Goal: Task Accomplishment & Management: Manage account settings

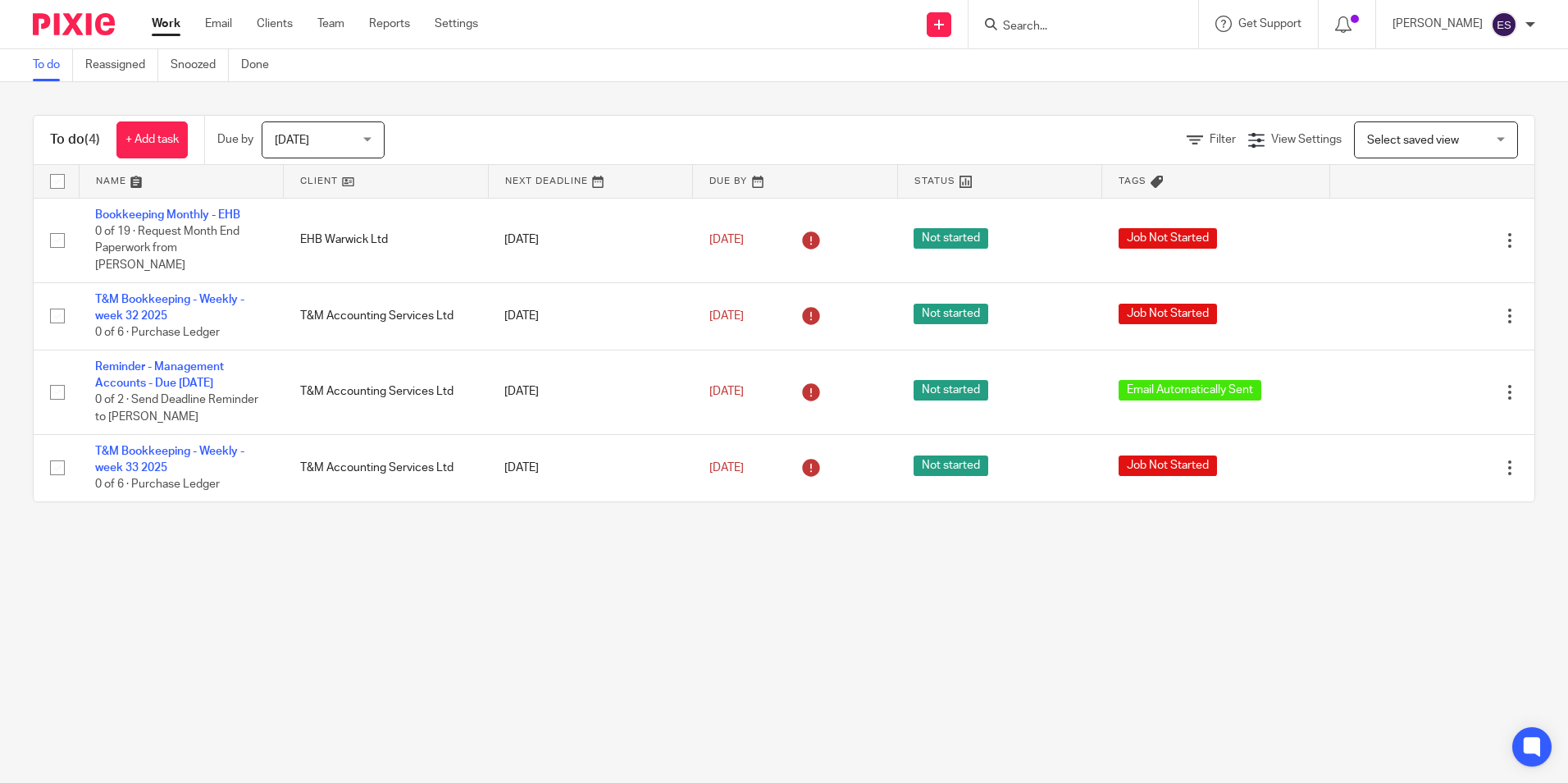
click at [1098, 17] on form at bounding box center [1089, 24] width 175 height 21
click at [1089, 39] on div at bounding box center [1084, 24] width 230 height 49
click at [1059, 31] on input "Search" at bounding box center [1075, 27] width 148 height 15
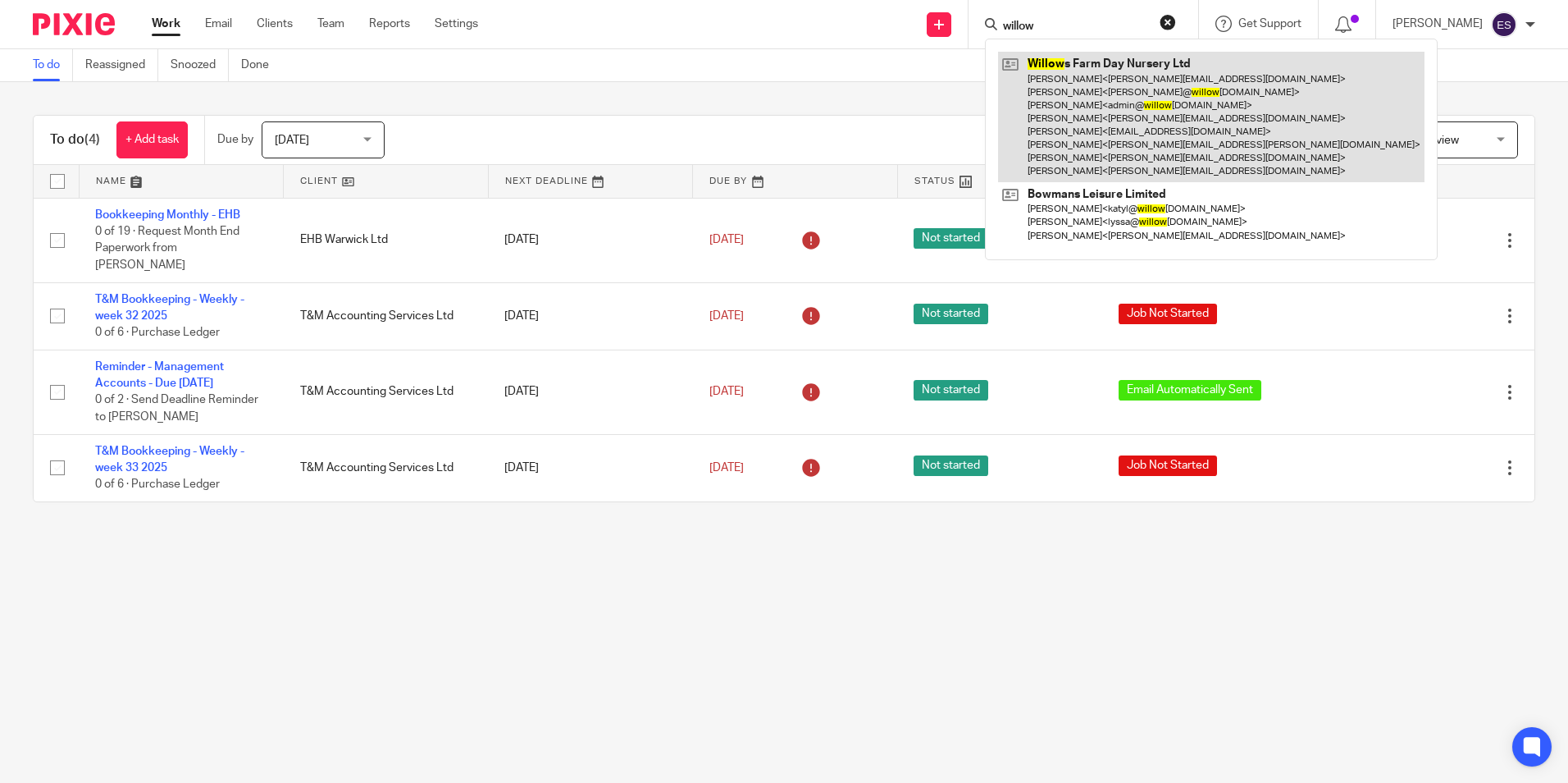
type input "willow"
click at [1087, 95] on link at bounding box center [1211, 116] width 426 height 130
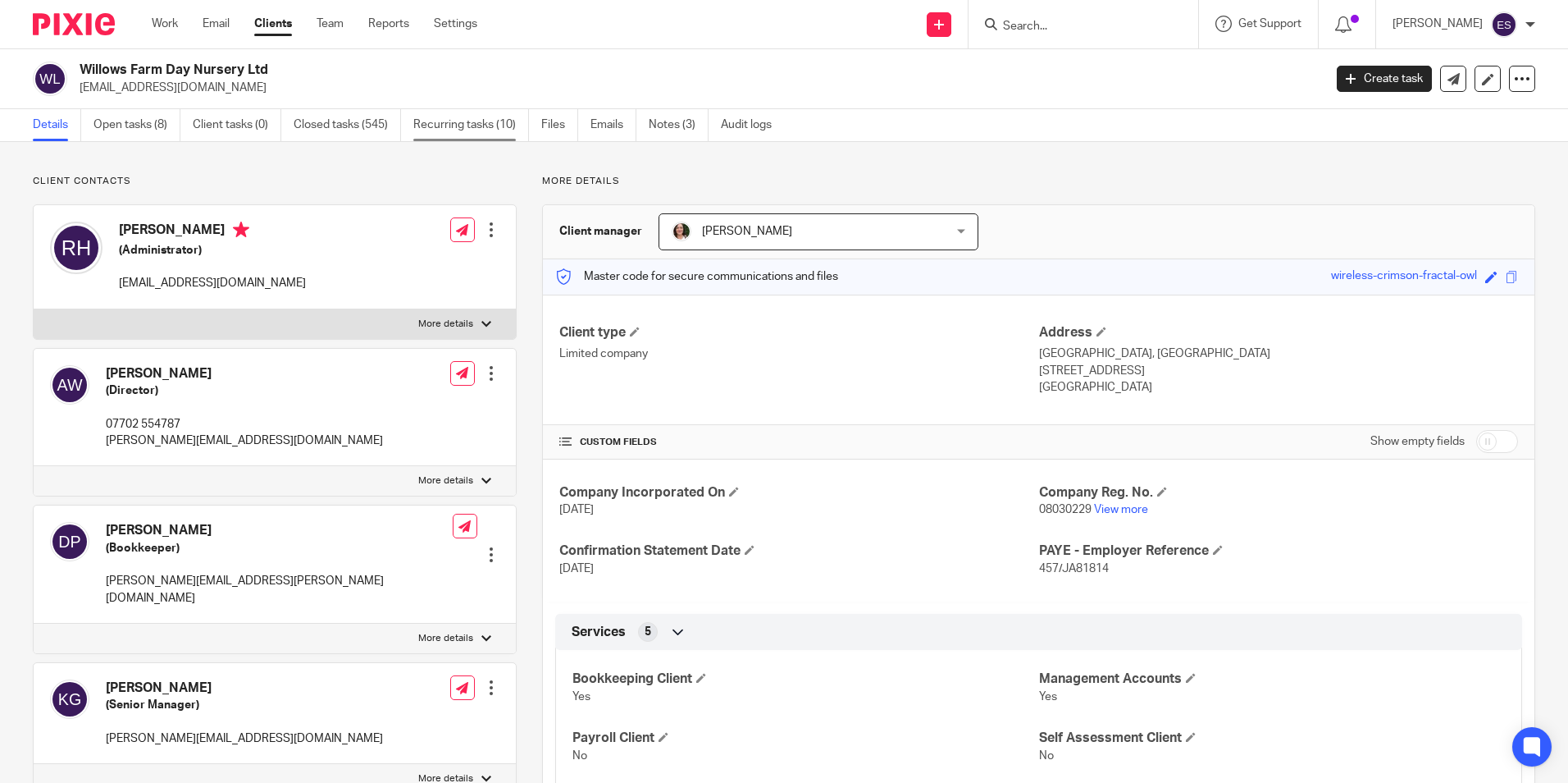
click link "Recurring tasks (10)"
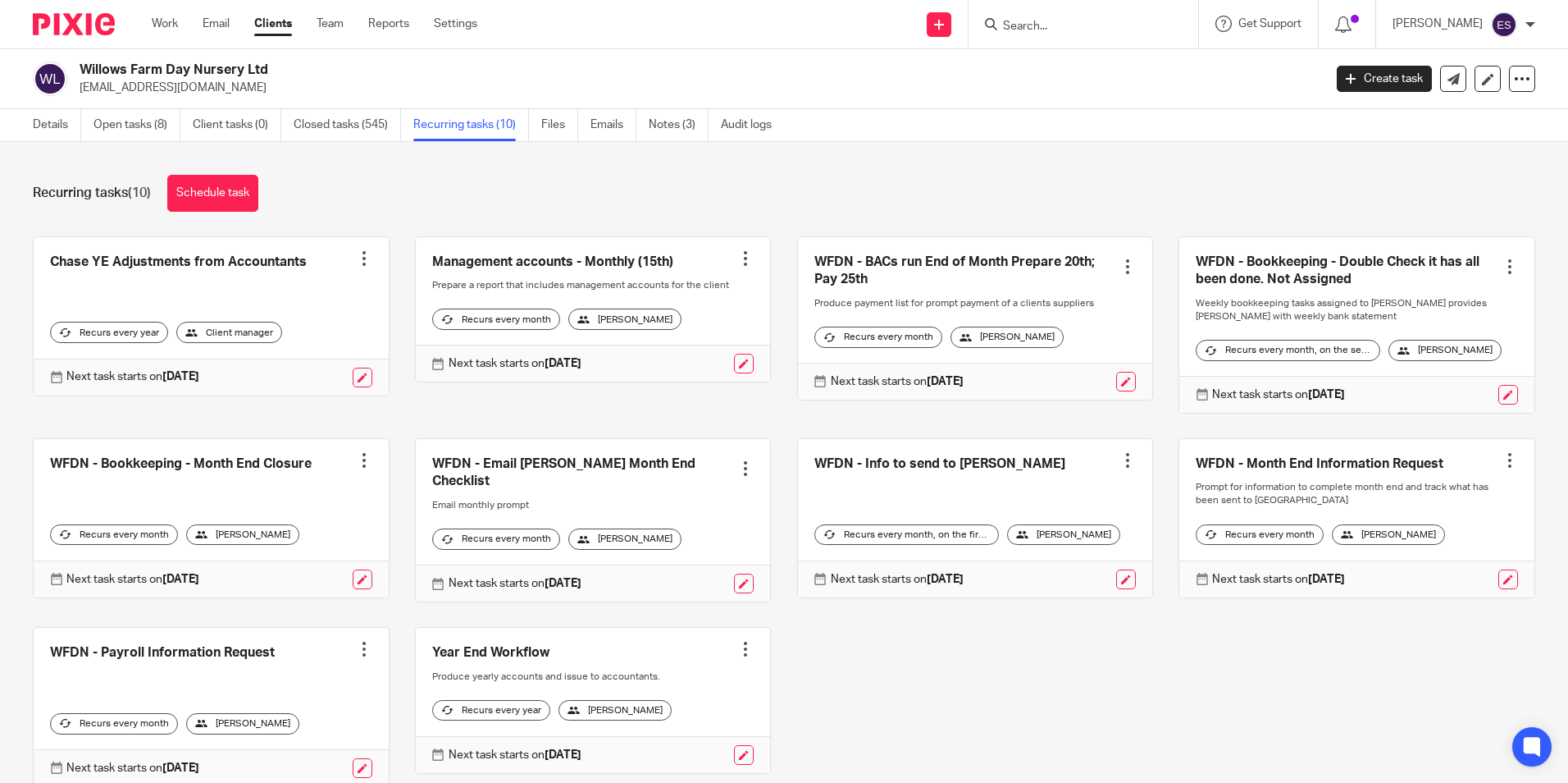
click at [902, 260] on link at bounding box center [976, 319] width 355 height 163
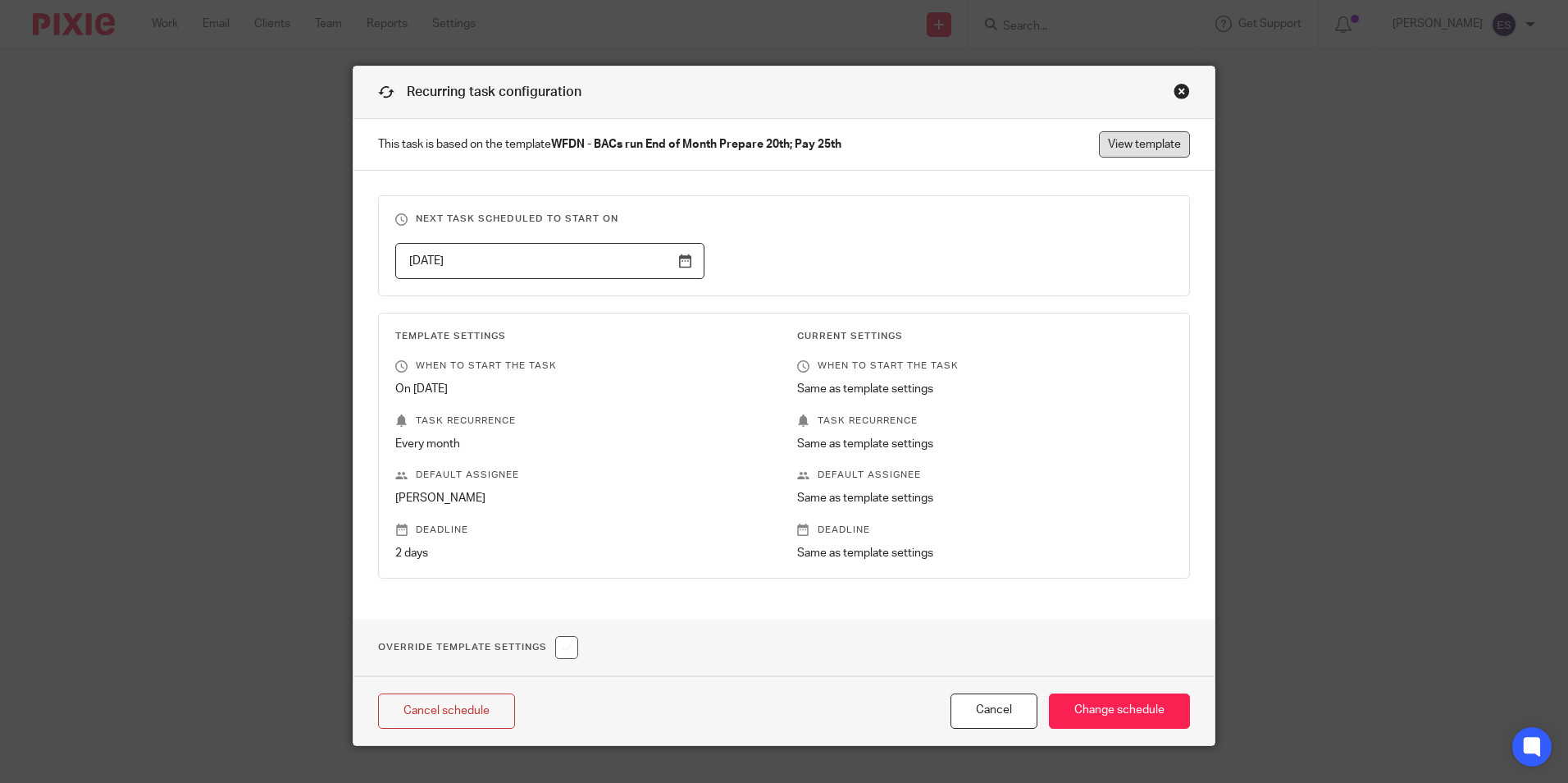
click at [1149, 131] on link "View template" at bounding box center [1145, 144] width 91 height 26
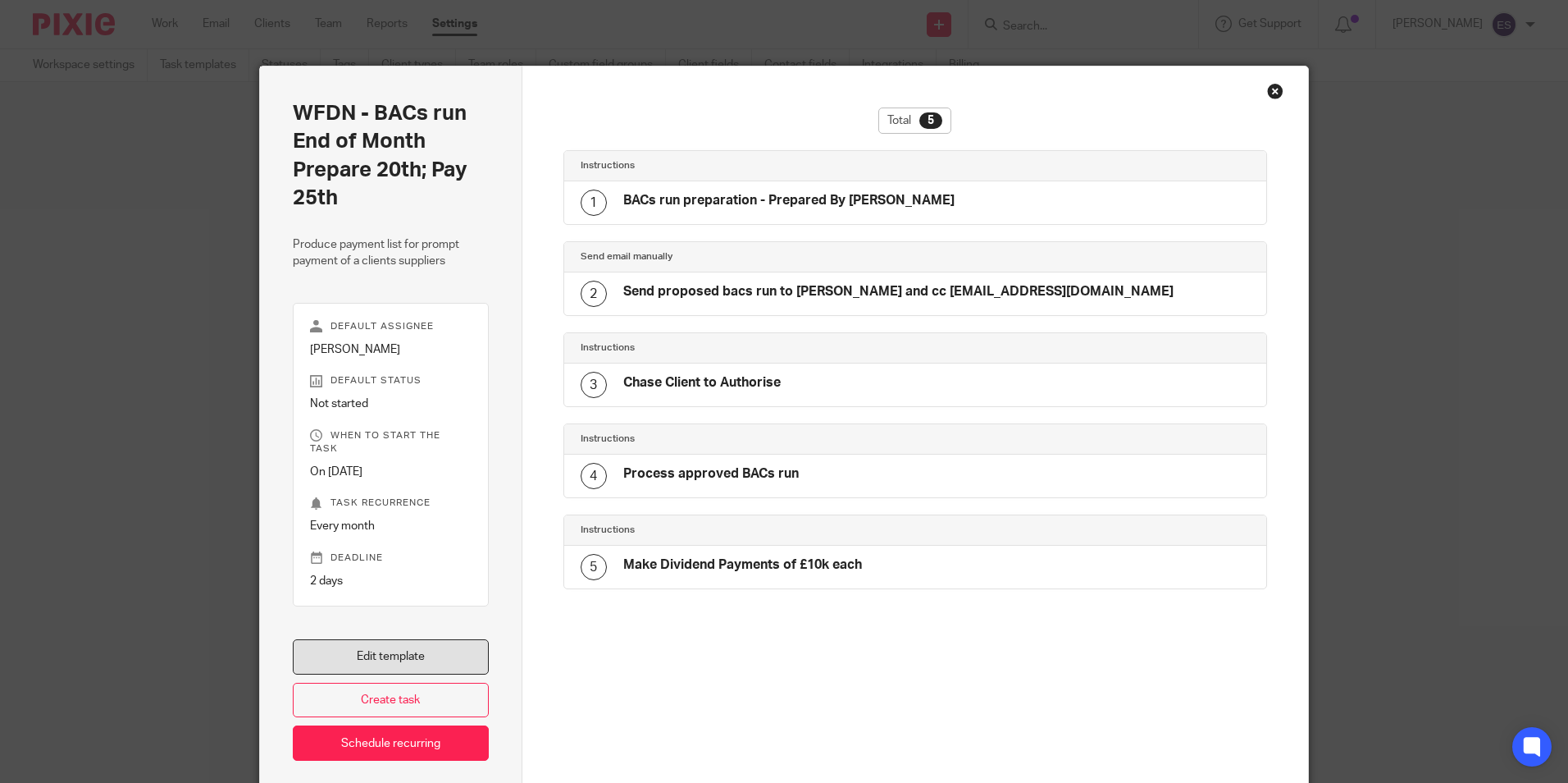
click at [404, 639] on link "Edit template" at bounding box center [391, 657] width 196 height 36
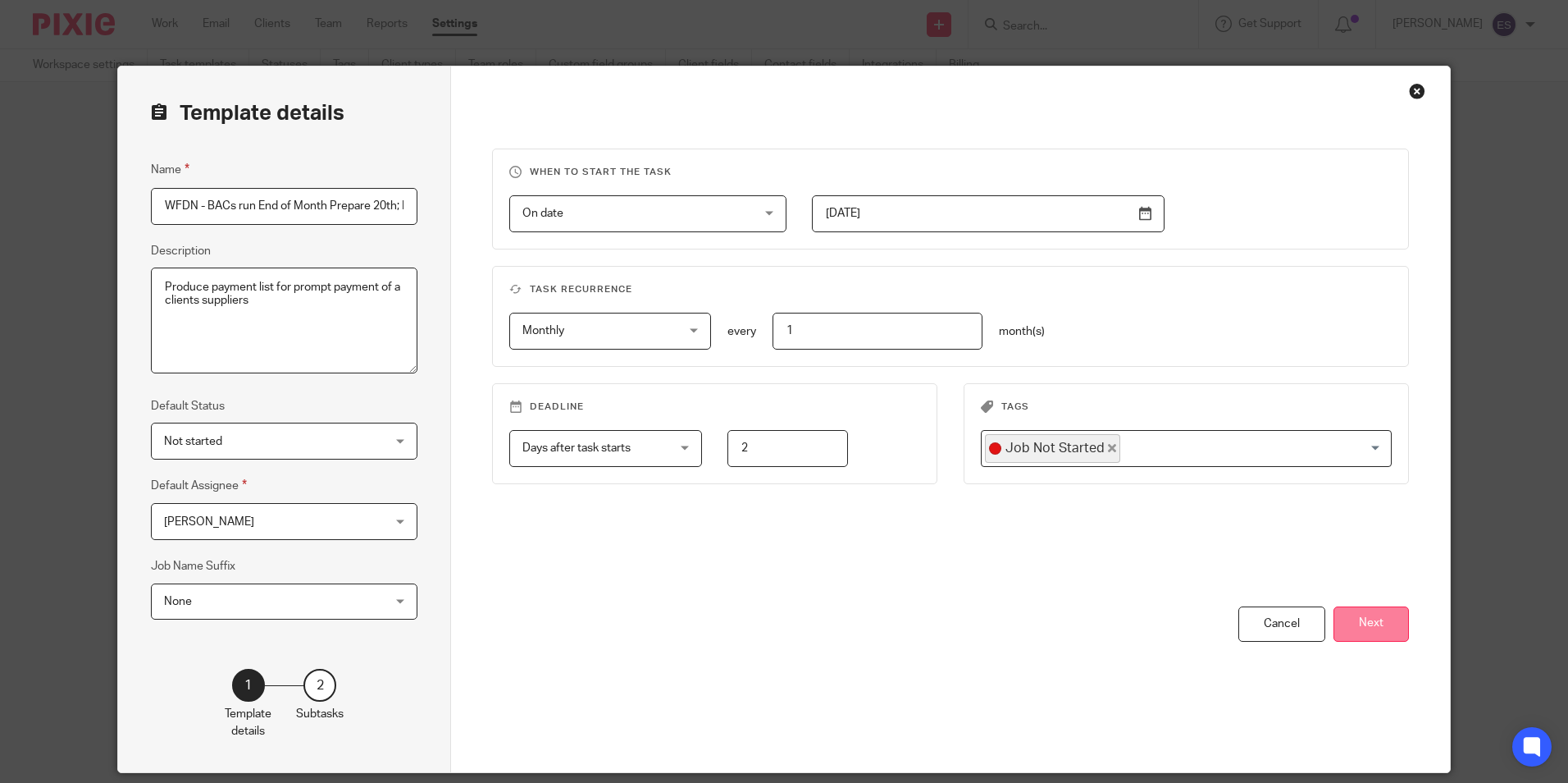
click at [1369, 628] on button "Next" at bounding box center [1372, 624] width 75 height 36
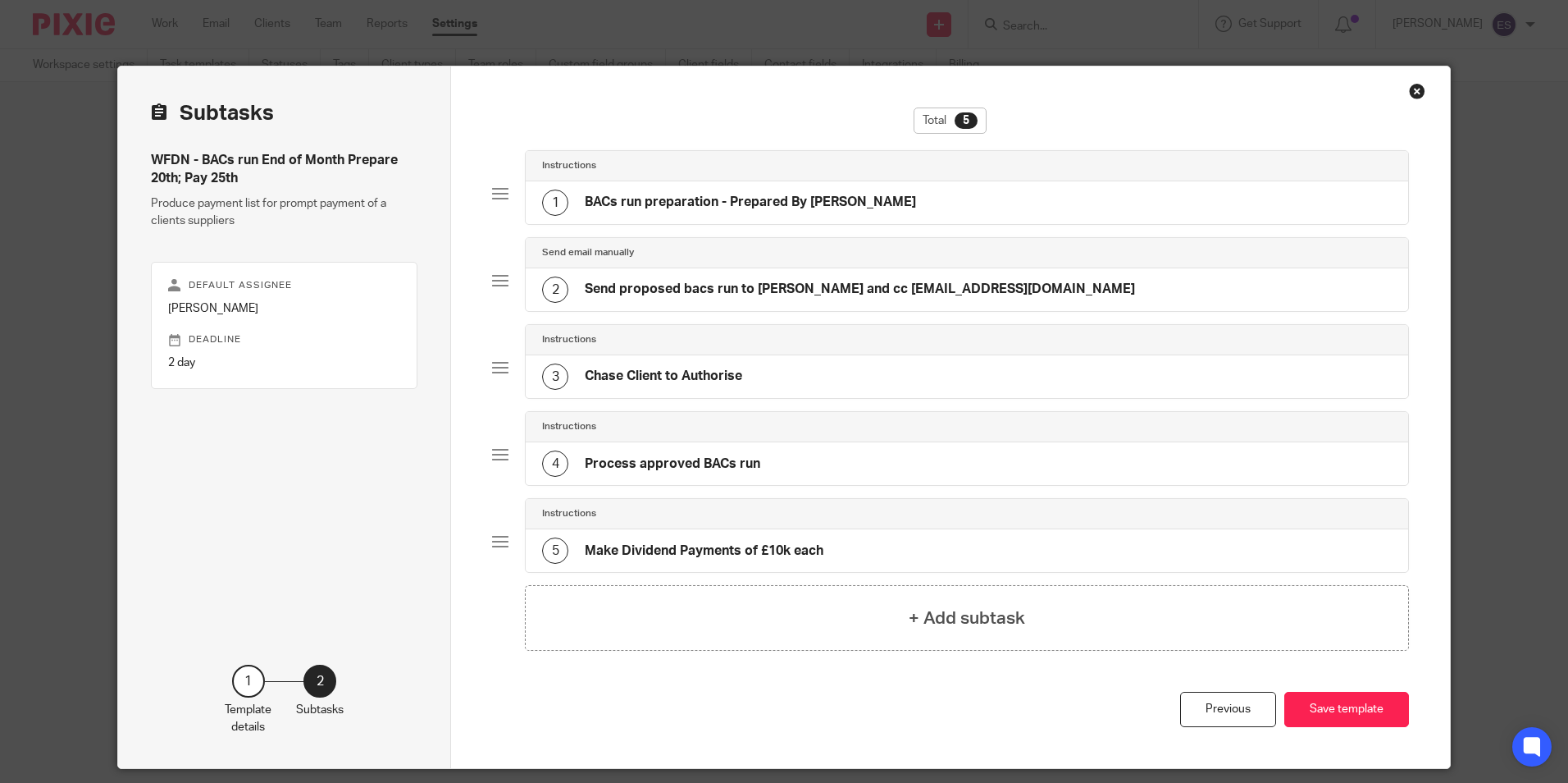
click at [652, 467] on h4 "Process approved BACs run" at bounding box center [672, 463] width 176 height 17
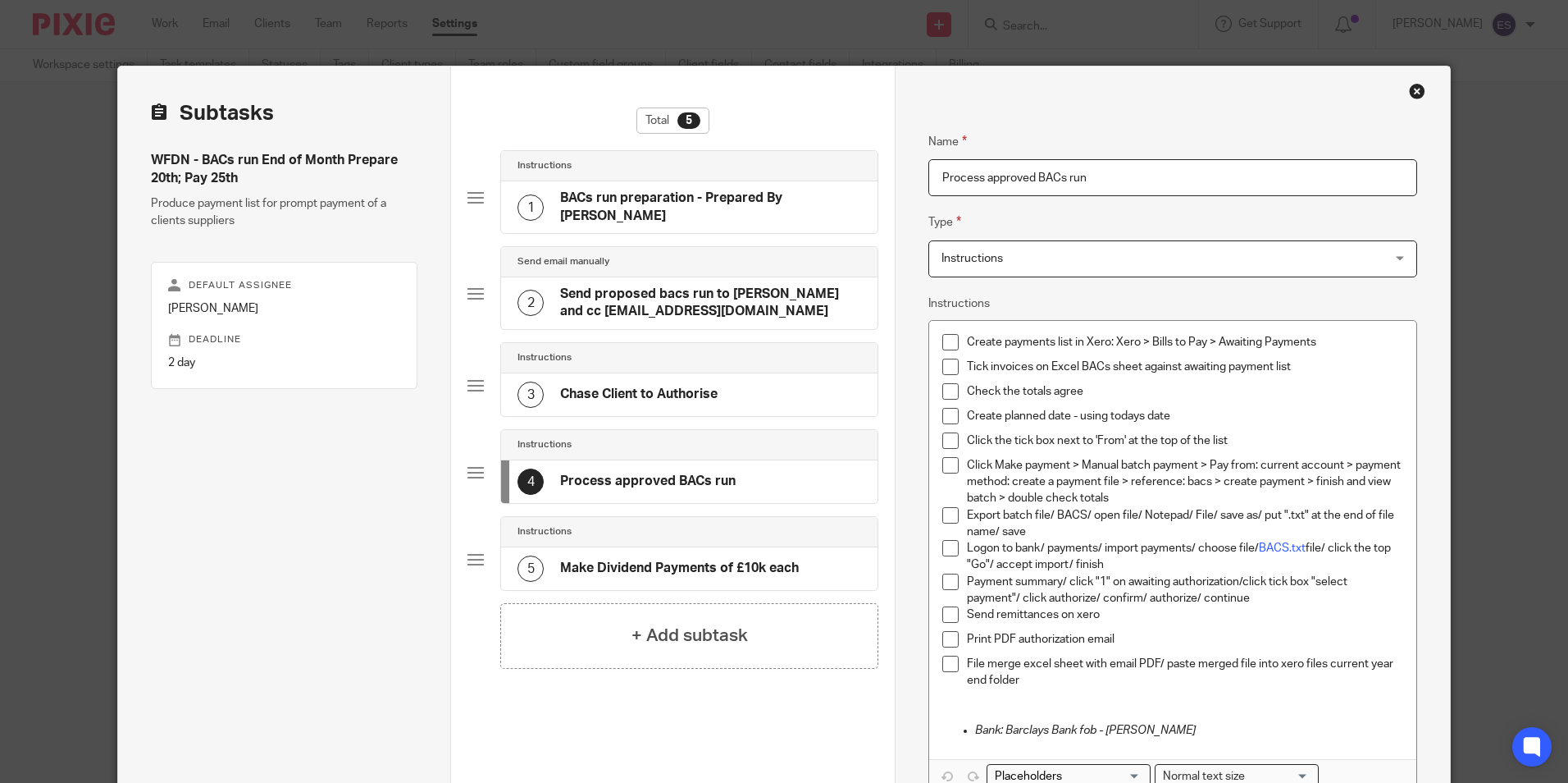
click at [1419, 88] on div "Close this dialog window" at bounding box center [1417, 91] width 17 height 17
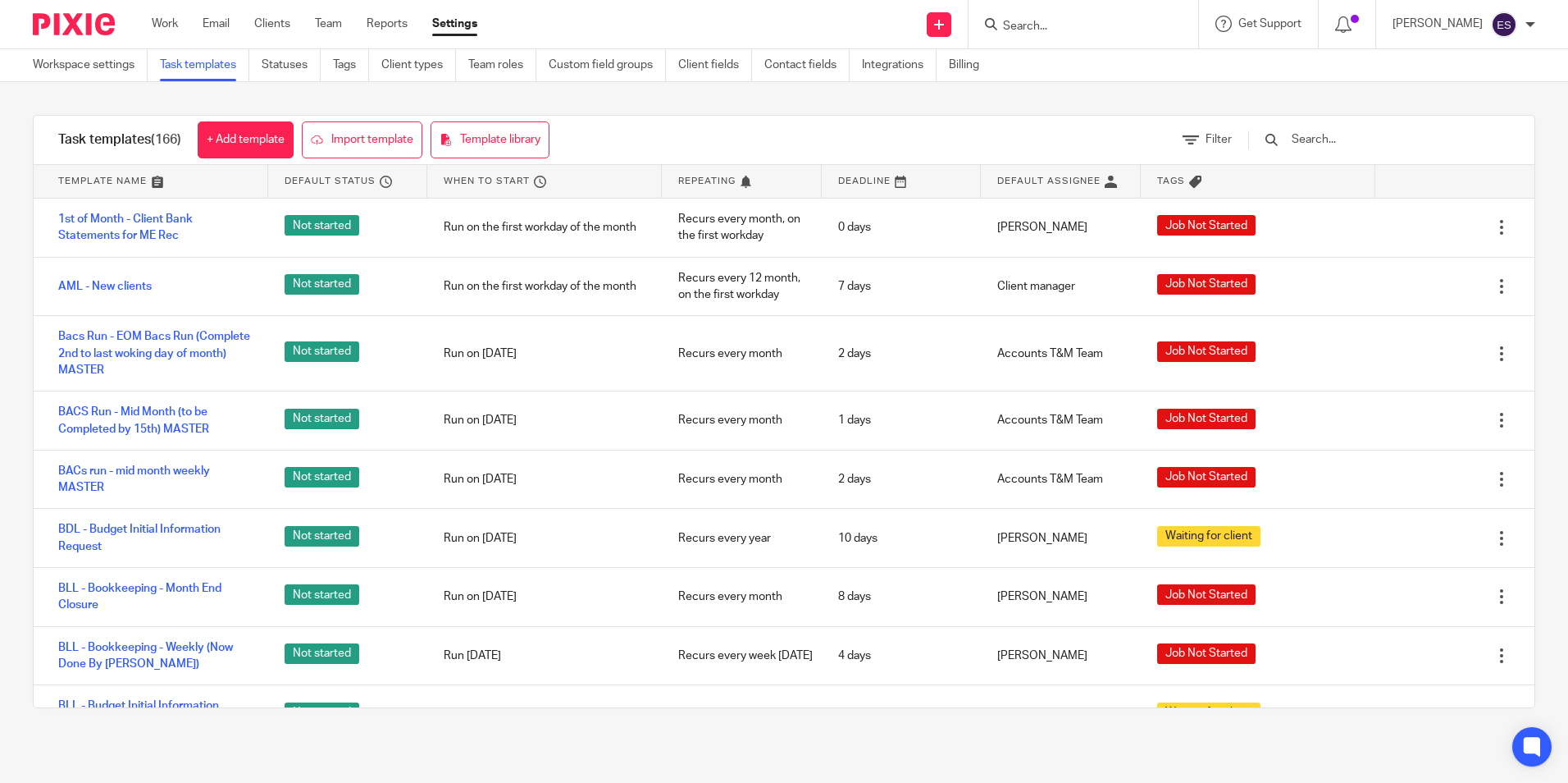
click at [1055, 33] on input "Search" at bounding box center [1075, 27] width 148 height 15
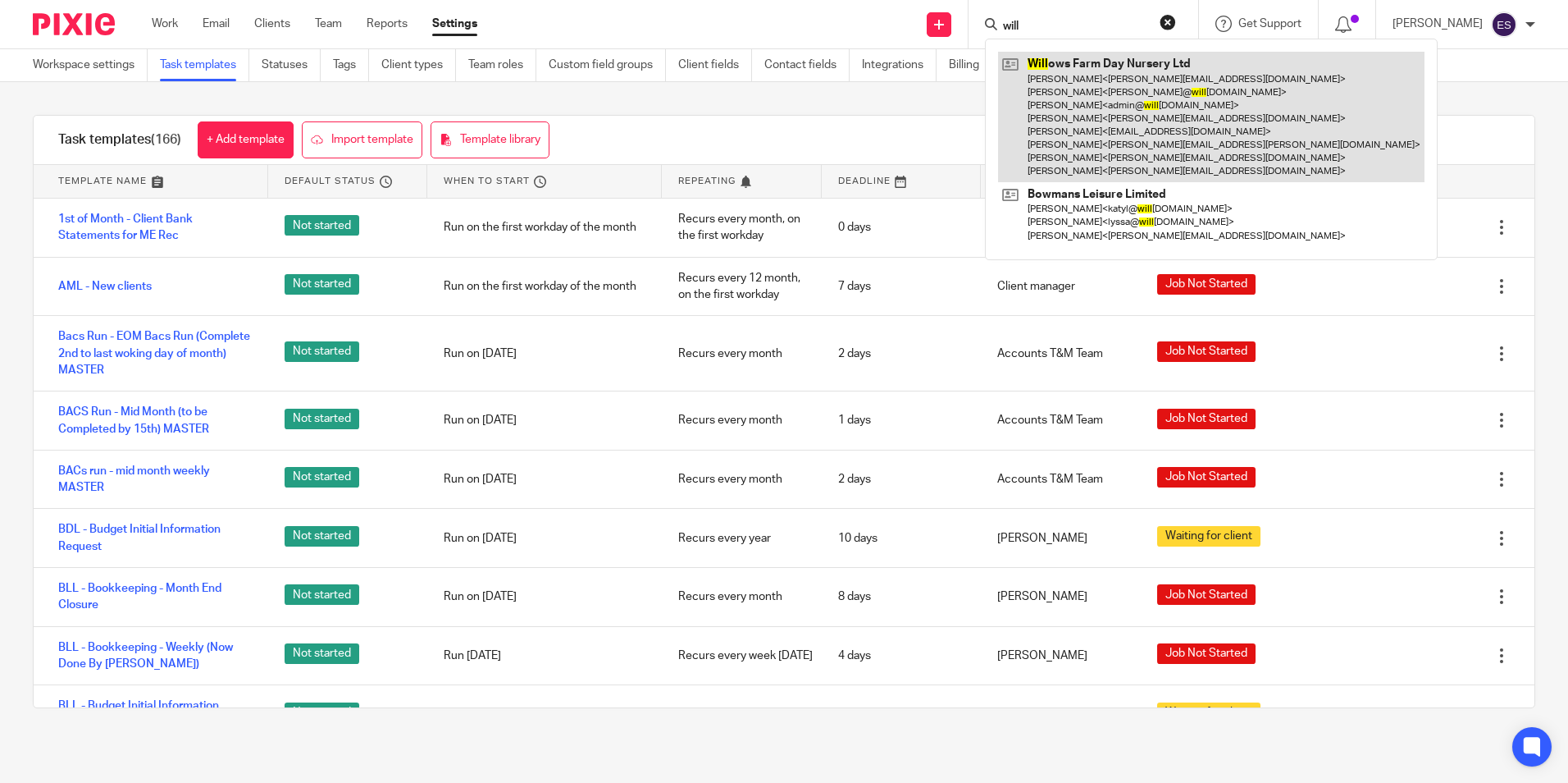
type input "will"
click at [1083, 87] on link at bounding box center [1211, 116] width 426 height 130
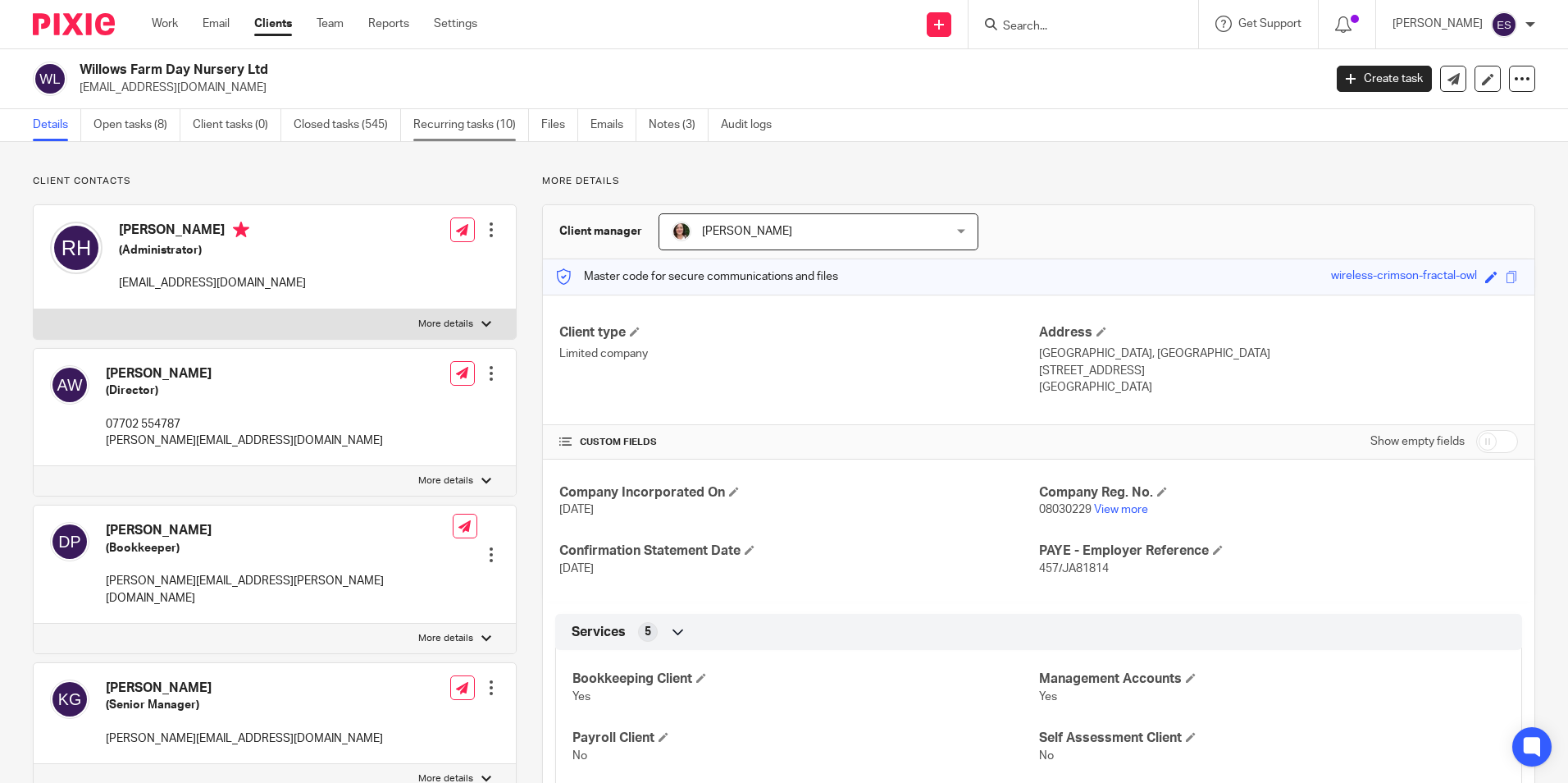
click at [450, 128] on link "Recurring tasks (10)" at bounding box center [471, 125] width 116 height 32
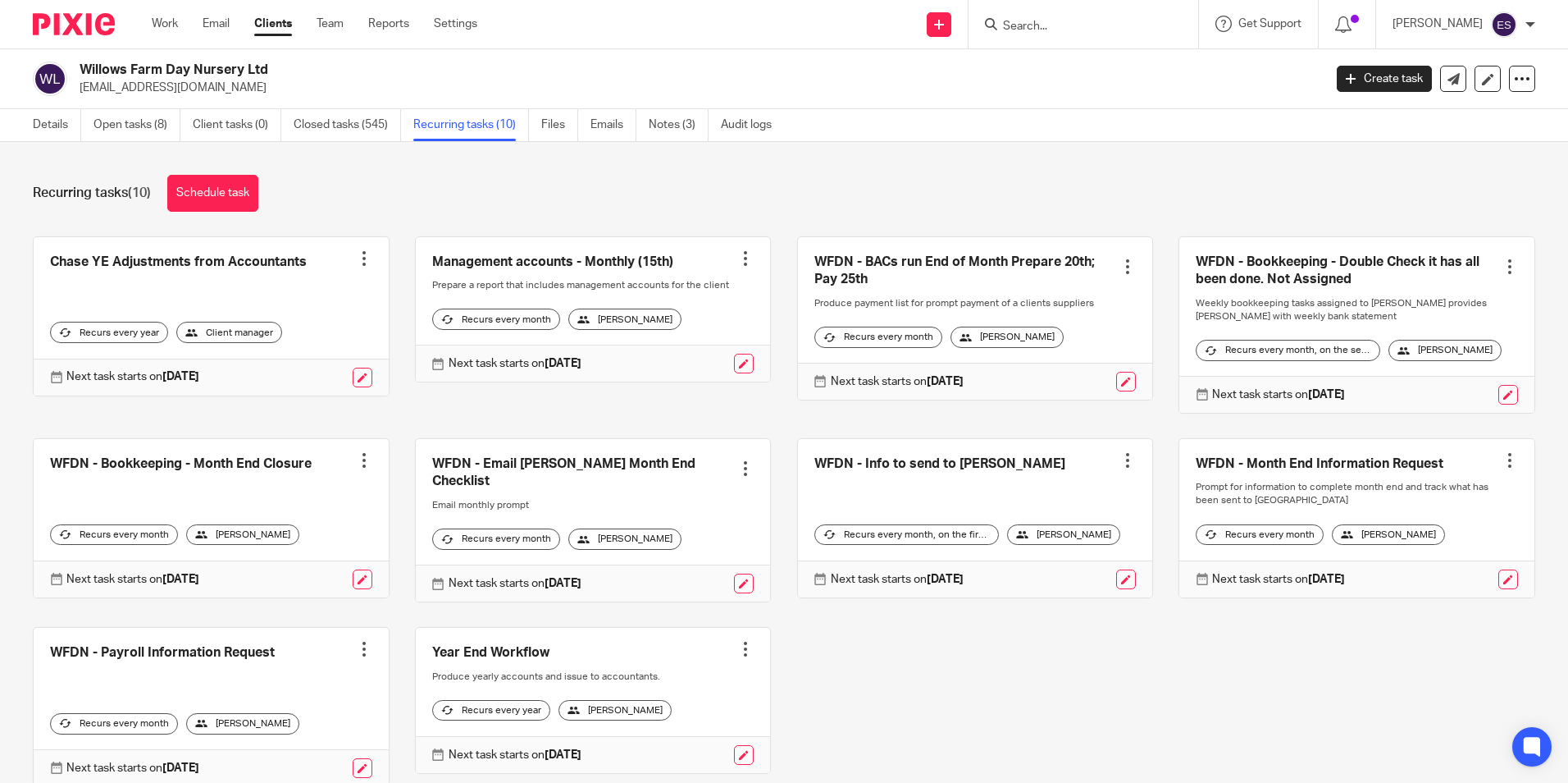
click at [861, 259] on link at bounding box center [976, 319] width 355 height 163
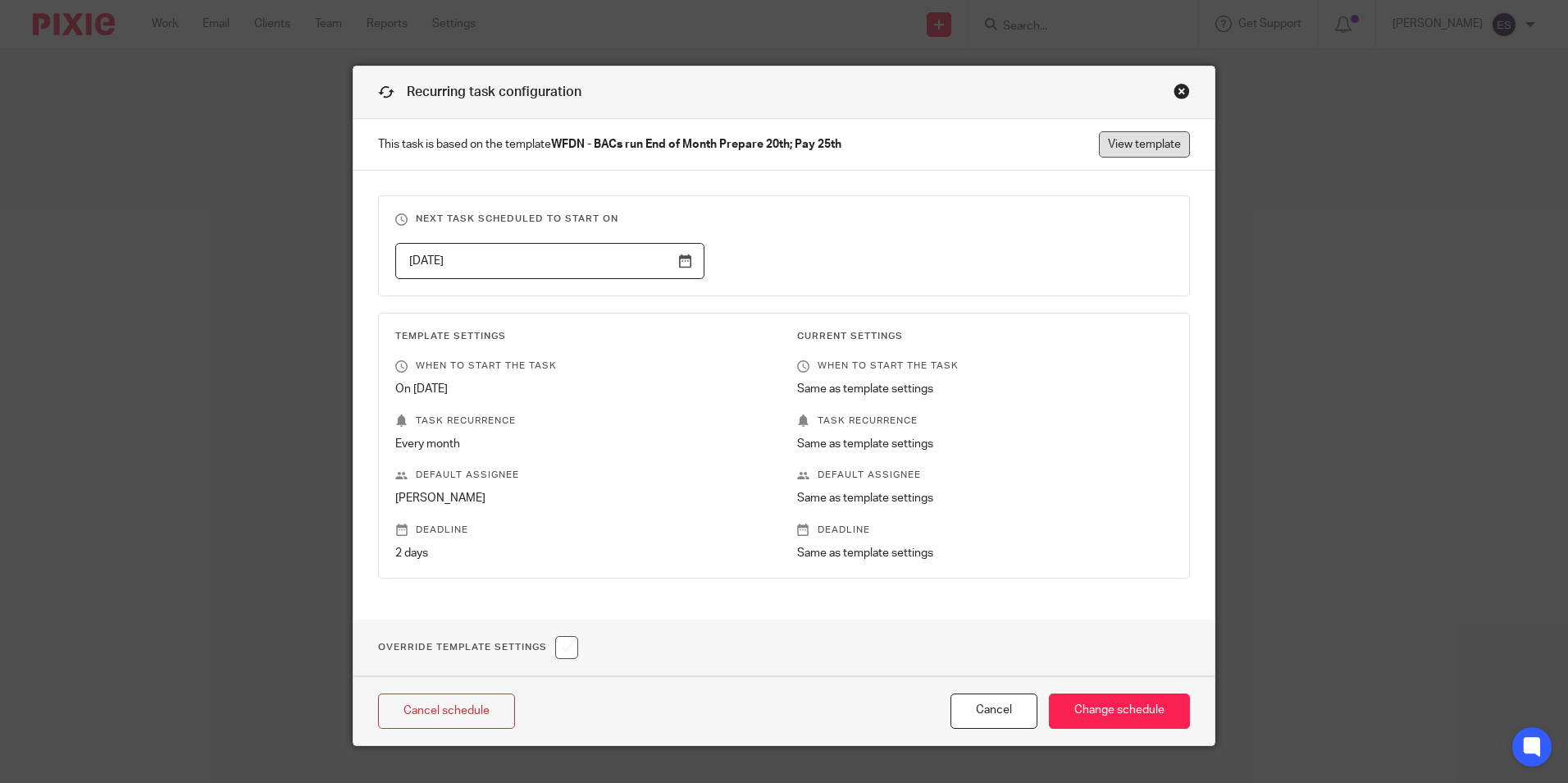
click at [1117, 145] on link "View template" at bounding box center [1145, 144] width 91 height 26
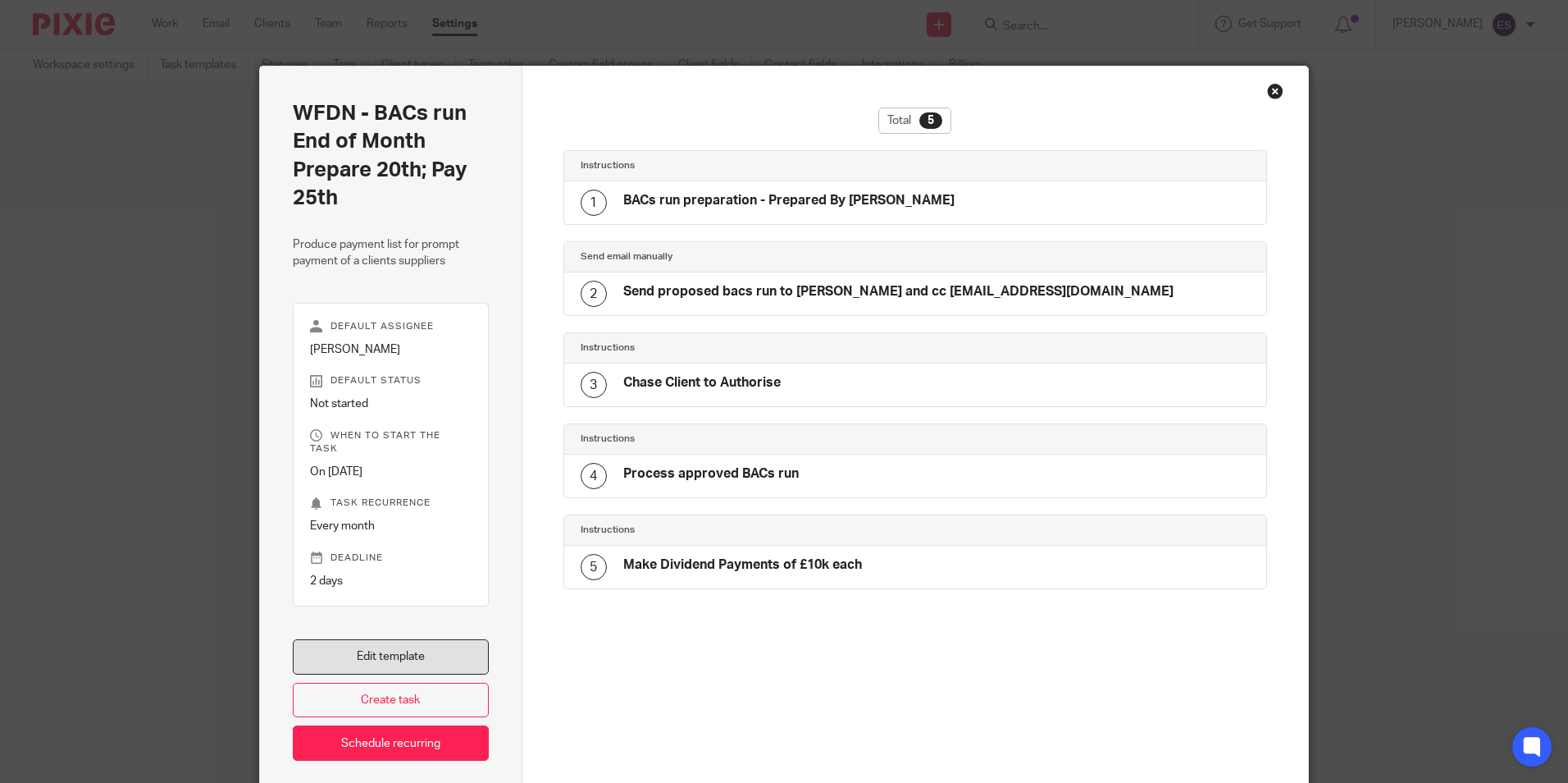
click at [387, 639] on link "Edit template" at bounding box center [391, 657] width 196 height 36
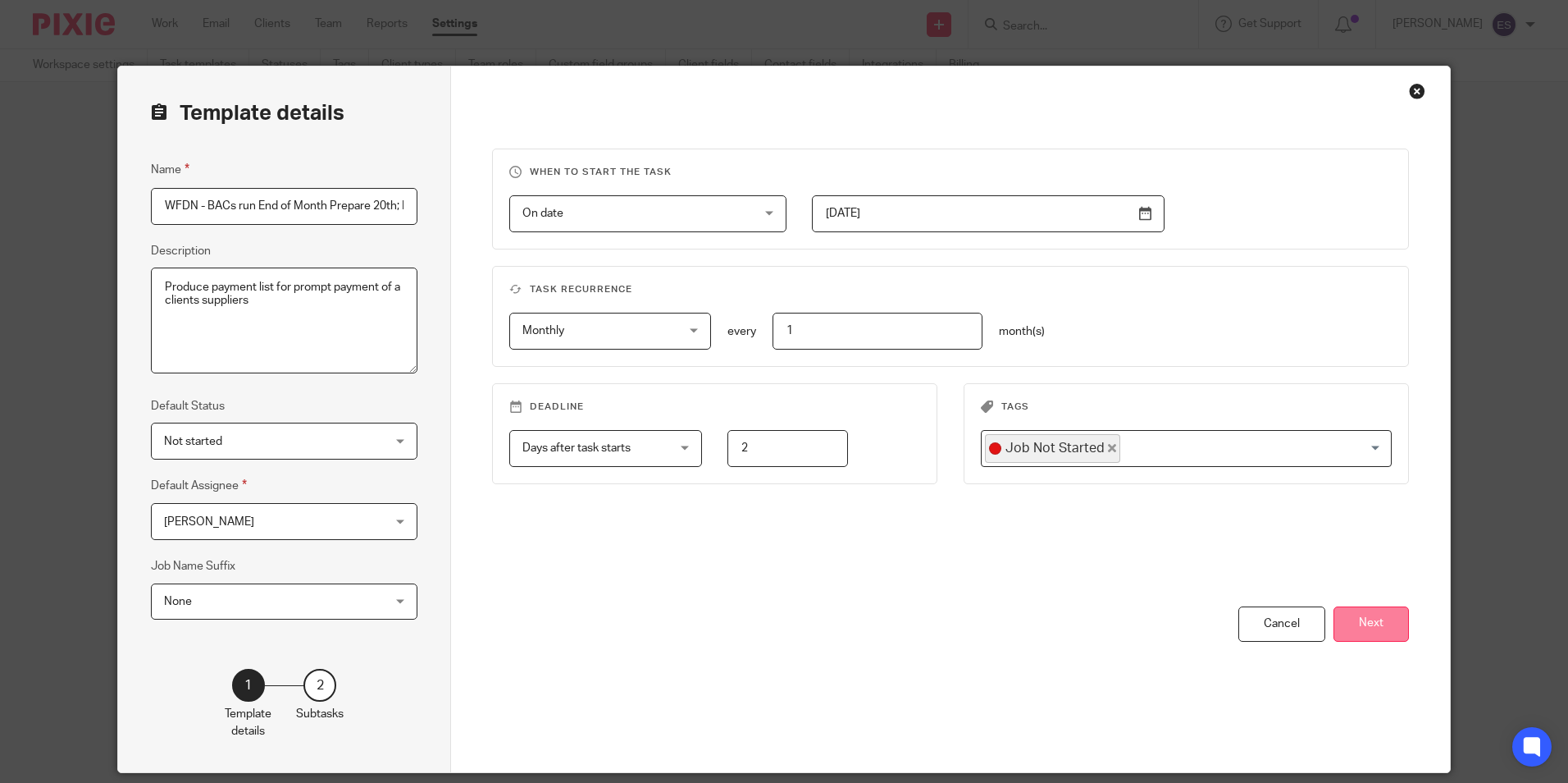
click at [1367, 626] on button "Next" at bounding box center [1372, 624] width 75 height 36
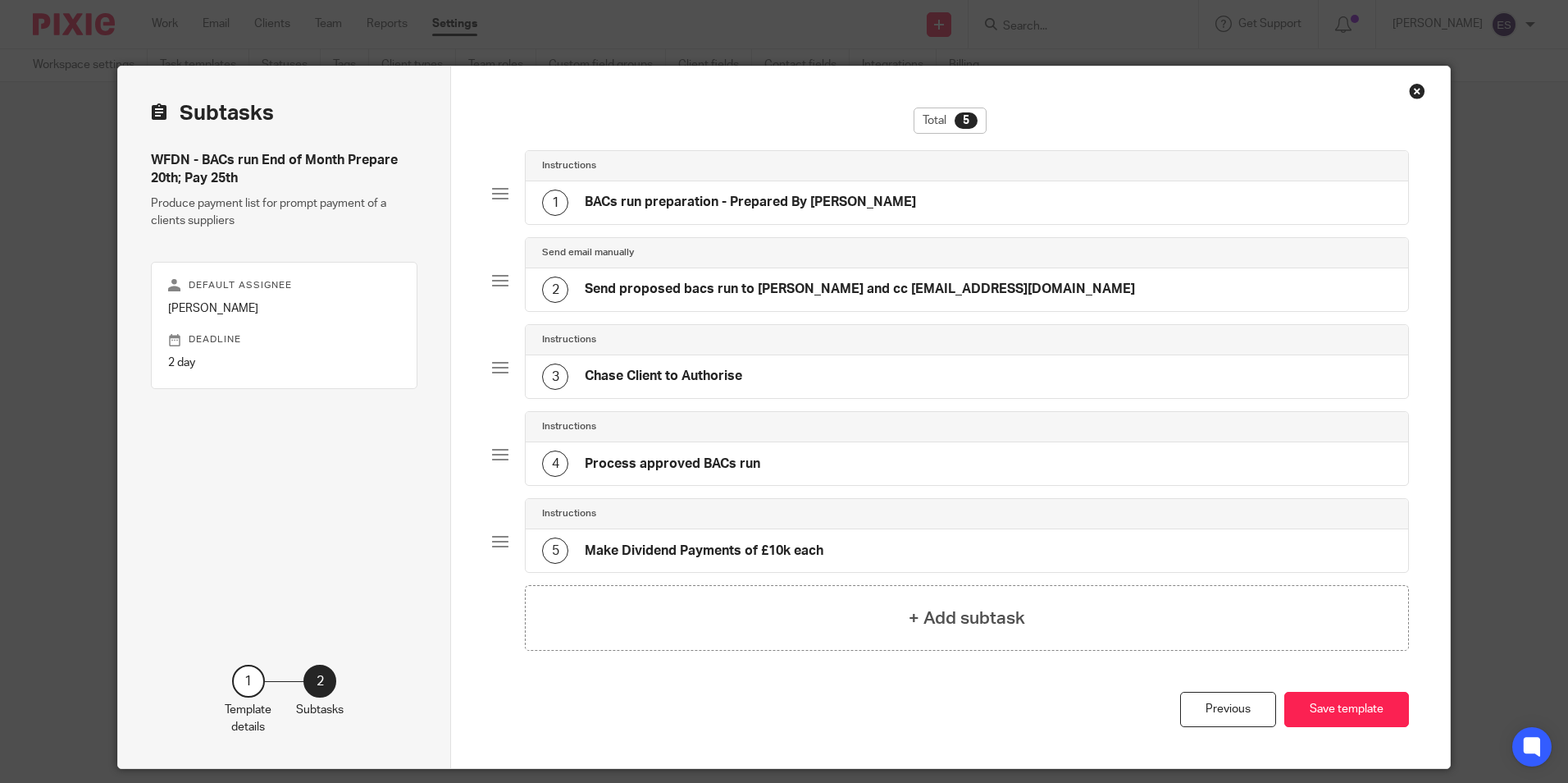
click at [678, 463] on h4 "Process approved BACs run" at bounding box center [672, 463] width 176 height 17
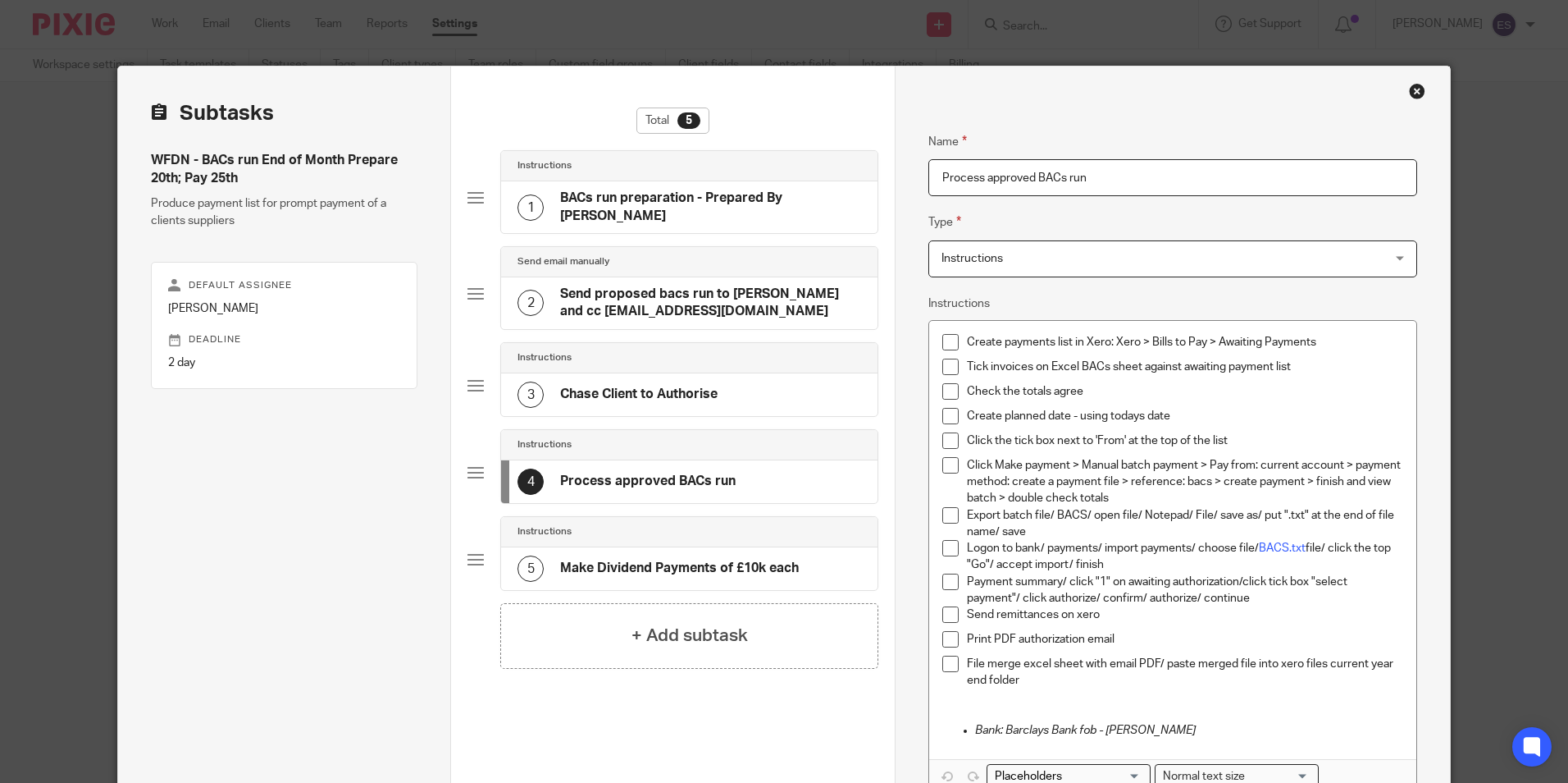
scroll to position [82, 0]
